Goal: Information Seeking & Learning: Learn about a topic

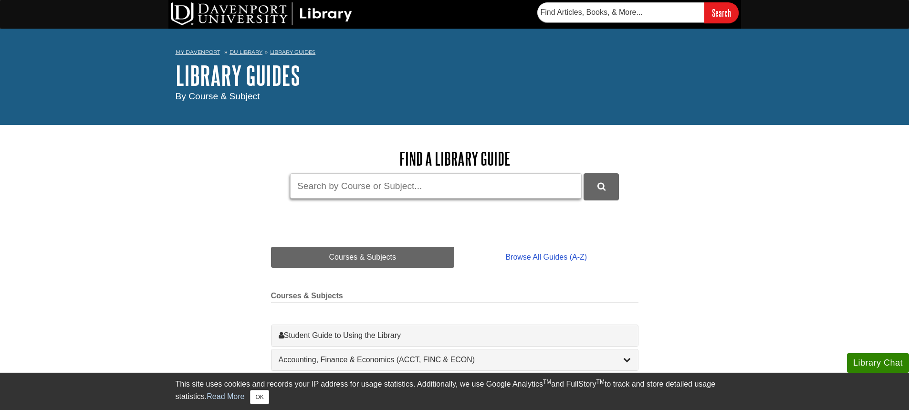
click at [341, 187] on input "Guide Search Terms" at bounding box center [436, 185] width 292 height 25
paste input "How does employee engagement influence retention and productivity?"
drag, startPoint x: 370, startPoint y: 186, endPoint x: 147, endPoint y: 184, distance: 223.9
click at [374, 184] on input "engagement influence retention and productivity?" at bounding box center [436, 185] width 292 height 25
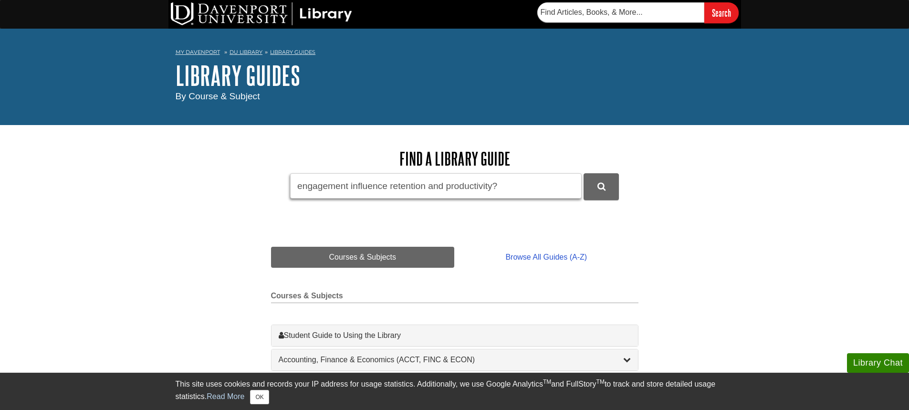
click at [374, 184] on input "engagement influence retention and productivity?" at bounding box center [436, 185] width 292 height 25
click at [467, 185] on input "engagement retention and productivity?" at bounding box center [436, 185] width 292 height 25
type input "engagement retention and productivity"
click at [610, 187] on button "DU Library Guides Search" at bounding box center [601, 186] width 35 height 26
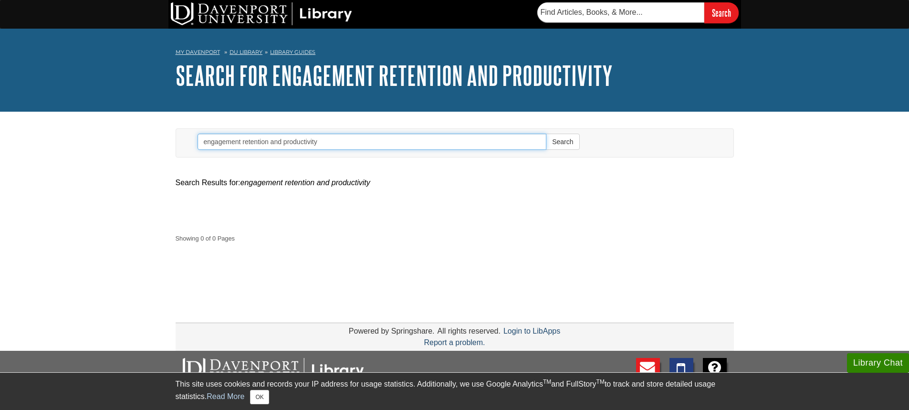
click at [353, 143] on input "engagement retention and productivity" at bounding box center [372, 142] width 349 height 16
drag, startPoint x: 242, startPoint y: 143, endPoint x: 153, endPoint y: 137, distance: 88.9
click at [153, 137] on body "Library Chat This site uses cookies and records your IP address for usage stati…" at bounding box center [454, 295] width 909 height 590
click at [565, 137] on button "Search" at bounding box center [562, 142] width 33 height 16
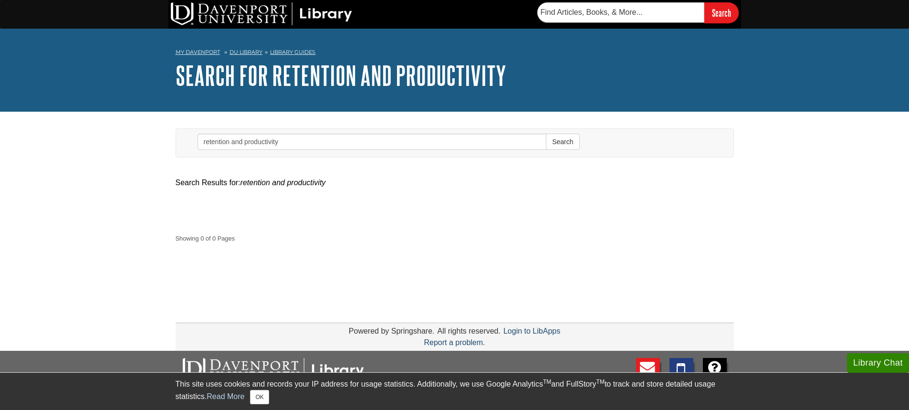
click at [341, 130] on form "Search retention and productivity Search" at bounding box center [388, 143] width 397 height 28
drag, startPoint x: 310, startPoint y: 142, endPoint x: 149, endPoint y: 123, distance: 162.0
click at [149, 123] on body "Library Chat This site uses cookies and records your IP address for usage stati…" at bounding box center [454, 295] width 909 height 590
click at [546, 134] on button "Search" at bounding box center [562, 142] width 33 height 16
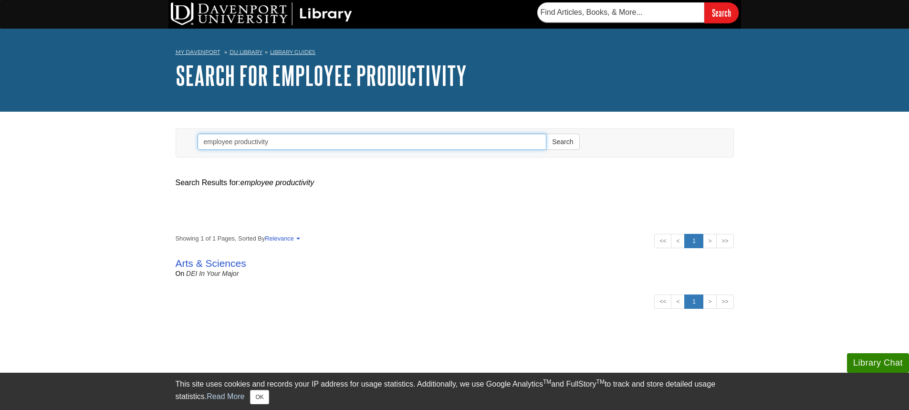
click at [294, 136] on input "employee productivity" at bounding box center [372, 142] width 349 height 16
drag, startPoint x: 294, startPoint y: 136, endPoint x: 114, endPoint y: 140, distance: 180.5
click at [114, 140] on body "Library Chat This site uses cookies and records your IP address for usage stati…" at bounding box center [454, 325] width 909 height 650
type input "leadership styles"
click at [546, 134] on button "Search" at bounding box center [562, 142] width 33 height 16
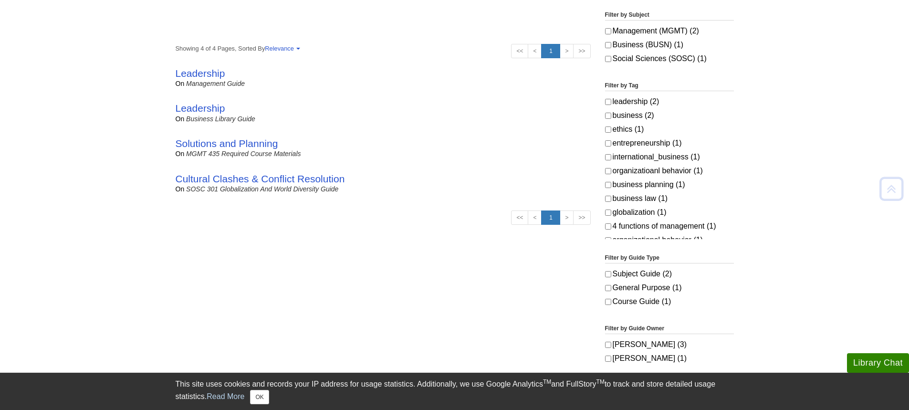
scroll to position [191, 0]
click at [320, 179] on link "Cultural Clashes & Conflict Resolution" at bounding box center [260, 177] width 169 height 11
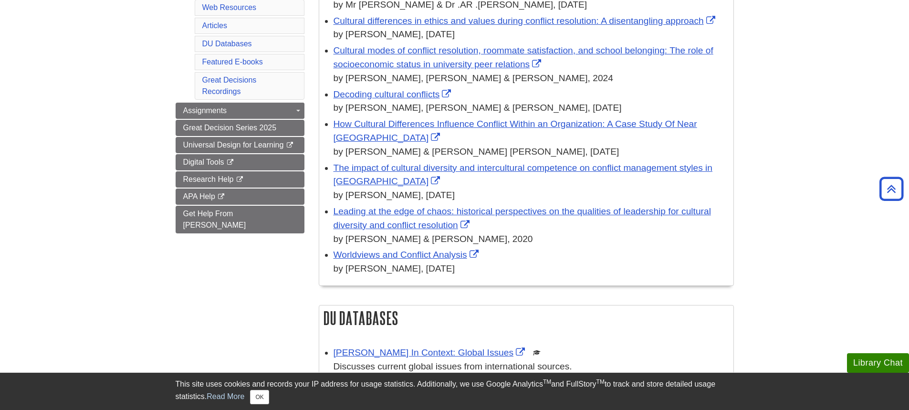
scroll to position [382, 0]
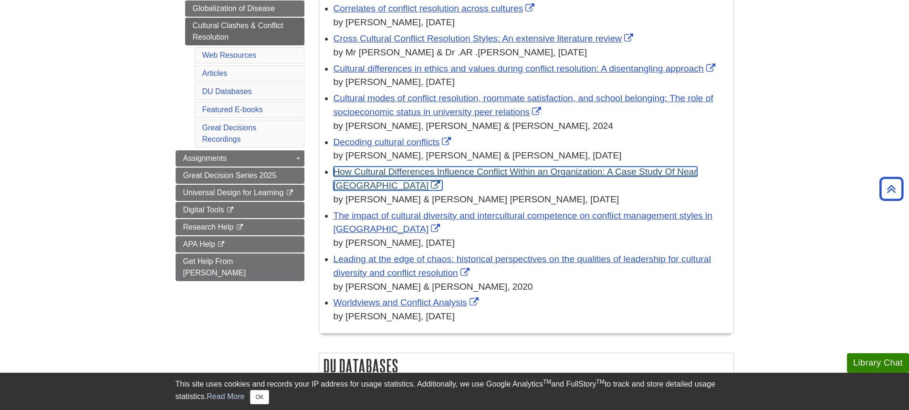
click at [352, 180] on link "How Cultural Differences Influence Conflict Within an Organization: A Case Stud…" at bounding box center [516, 179] width 364 height 24
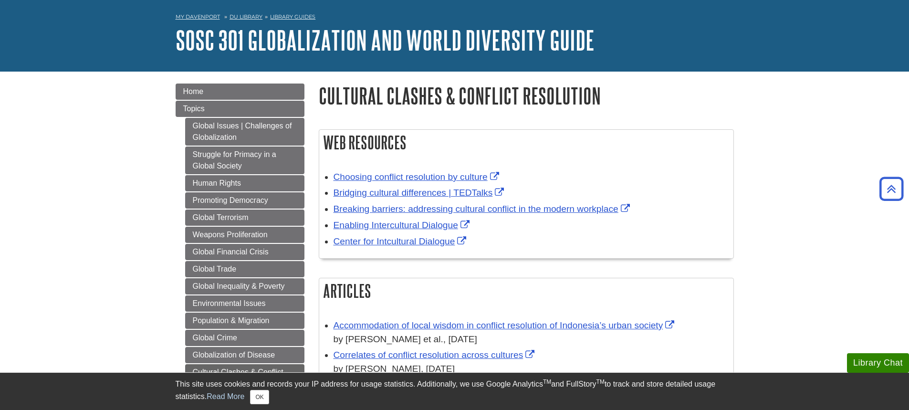
scroll to position [0, 0]
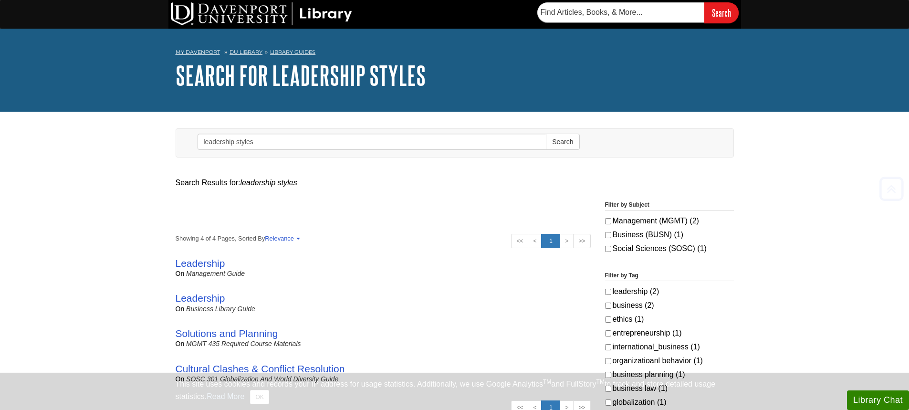
scroll to position [191, 0]
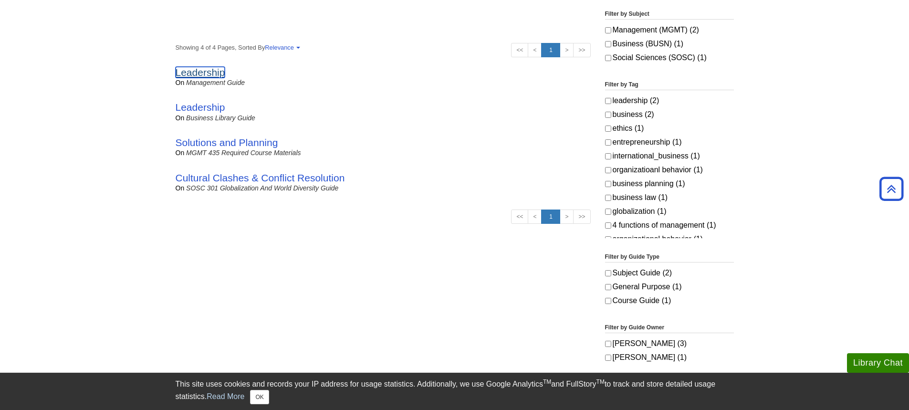
click at [199, 74] on link "Leadership" at bounding box center [201, 72] width 50 height 11
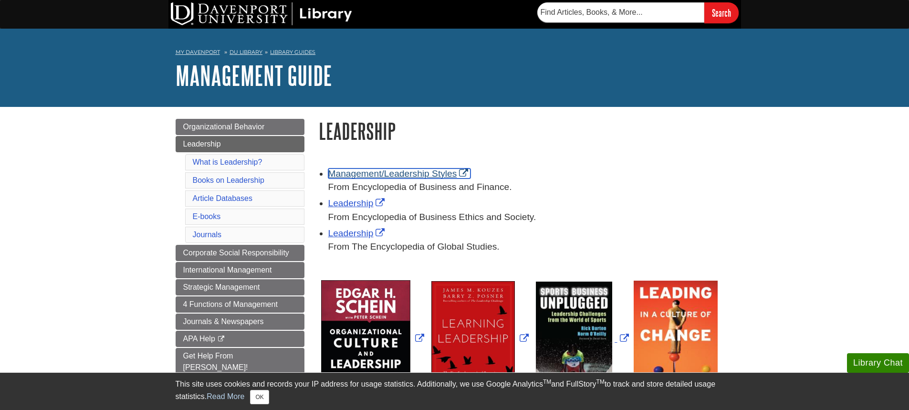
click at [412, 172] on link "Management/Leadership Styles" at bounding box center [399, 173] width 143 height 10
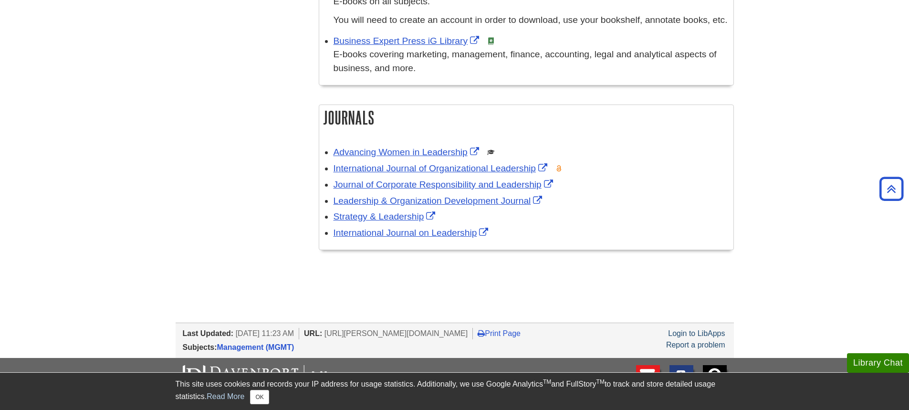
scroll to position [764, 0]
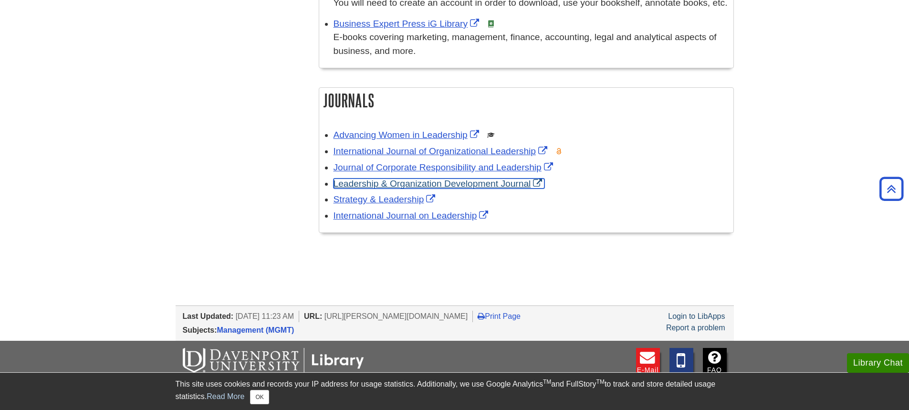
click at [422, 180] on link "Leadership & Organization Development Journal" at bounding box center [439, 184] width 211 height 10
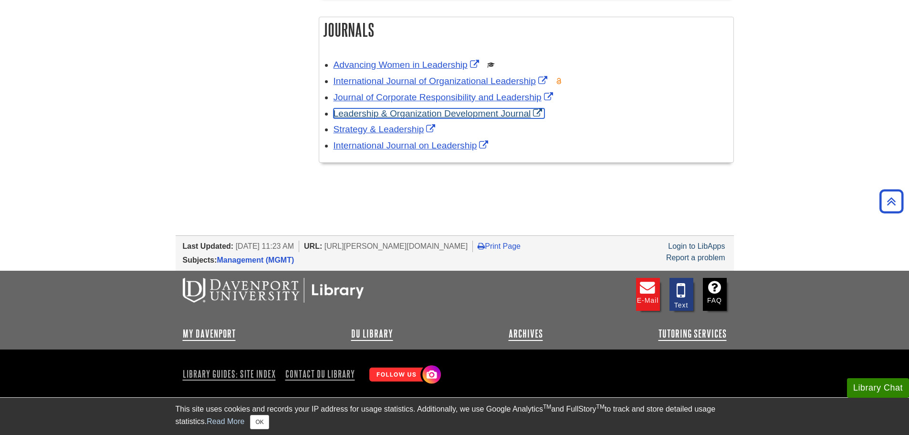
scroll to position [837, 0]
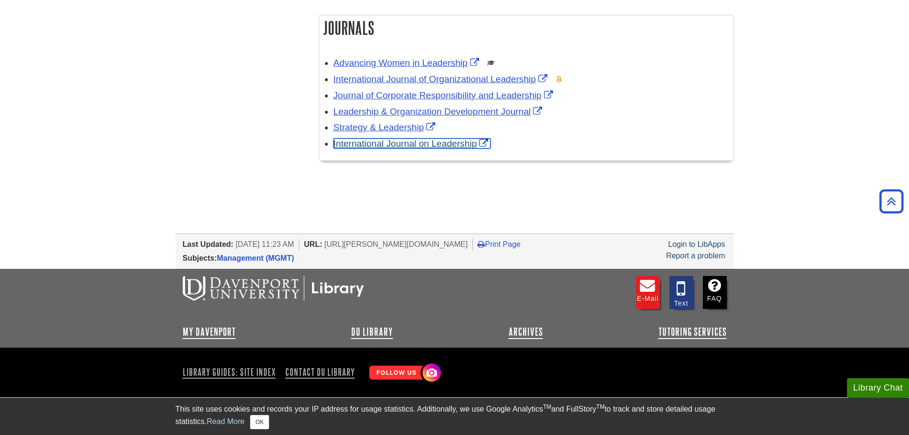
click at [426, 143] on link "International Journal on Leadership" at bounding box center [413, 143] width 158 height 10
